Goal: Information Seeking & Learning: Learn about a topic

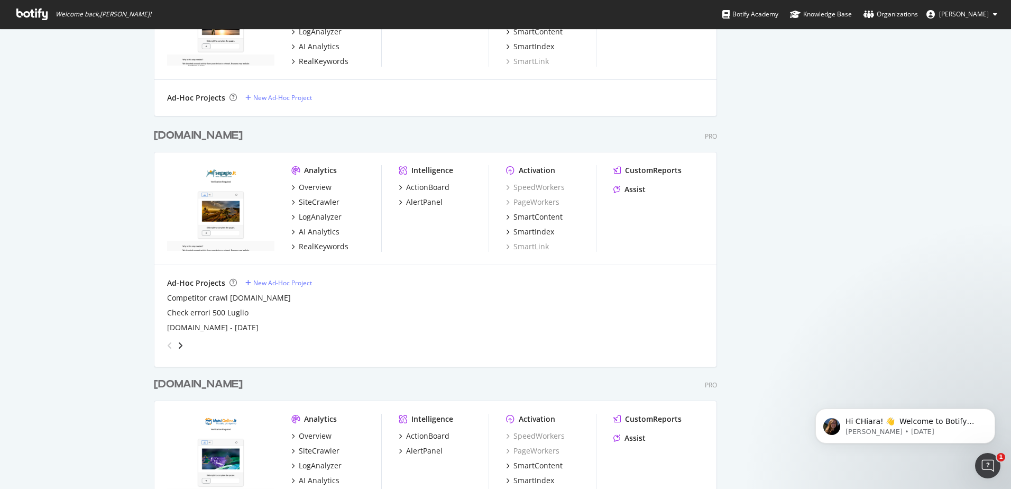
scroll to position [846, 0]
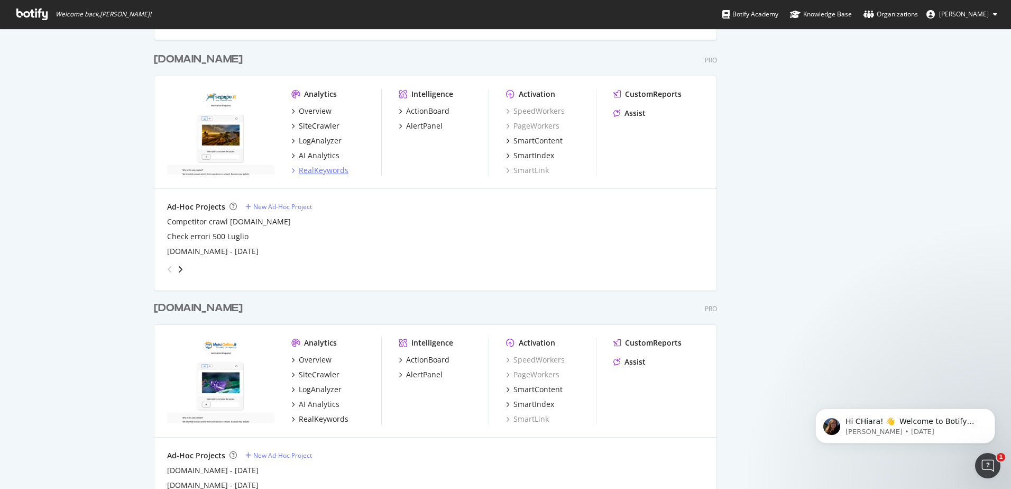
click at [327, 170] on div "RealKeywords" at bounding box center [324, 170] width 50 height 11
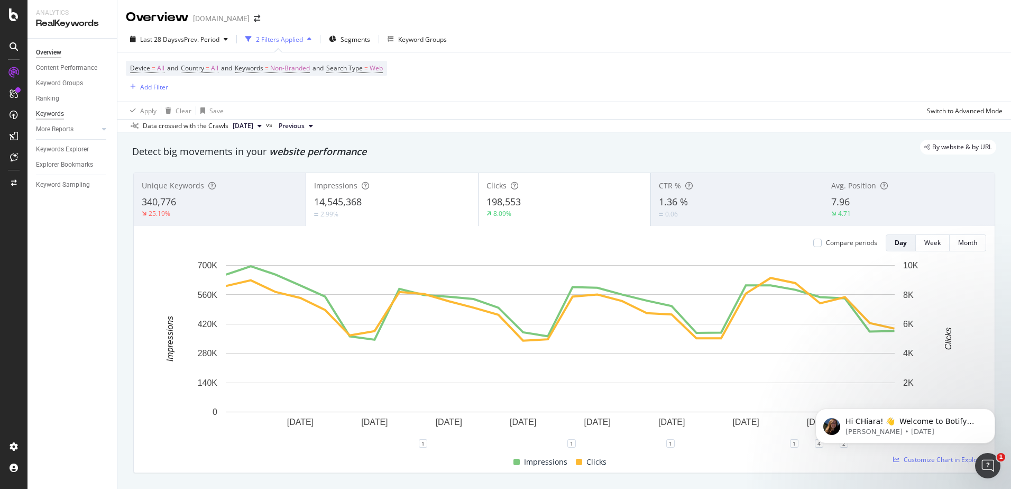
click at [58, 111] on div "Keywords" at bounding box center [50, 113] width 28 height 11
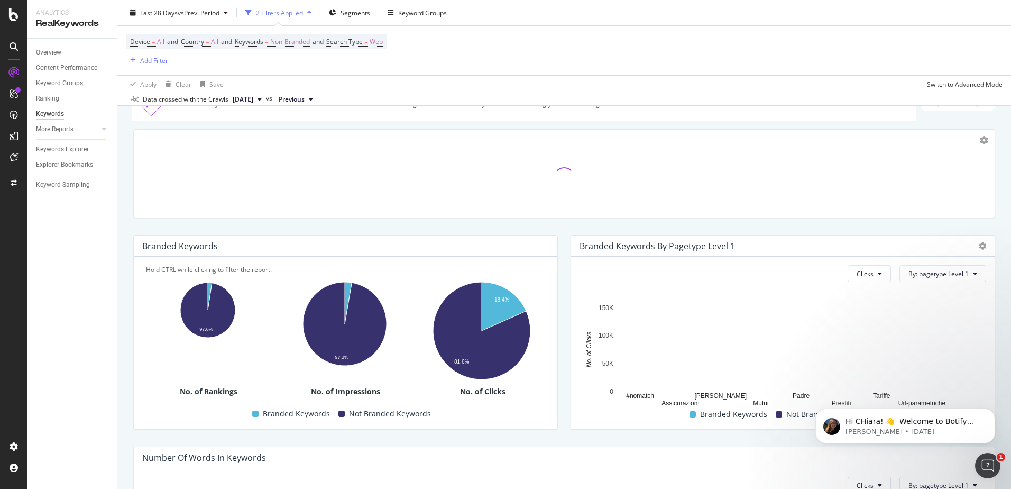
scroll to position [106, 0]
